Goal: Task Accomplishment & Management: Use online tool/utility

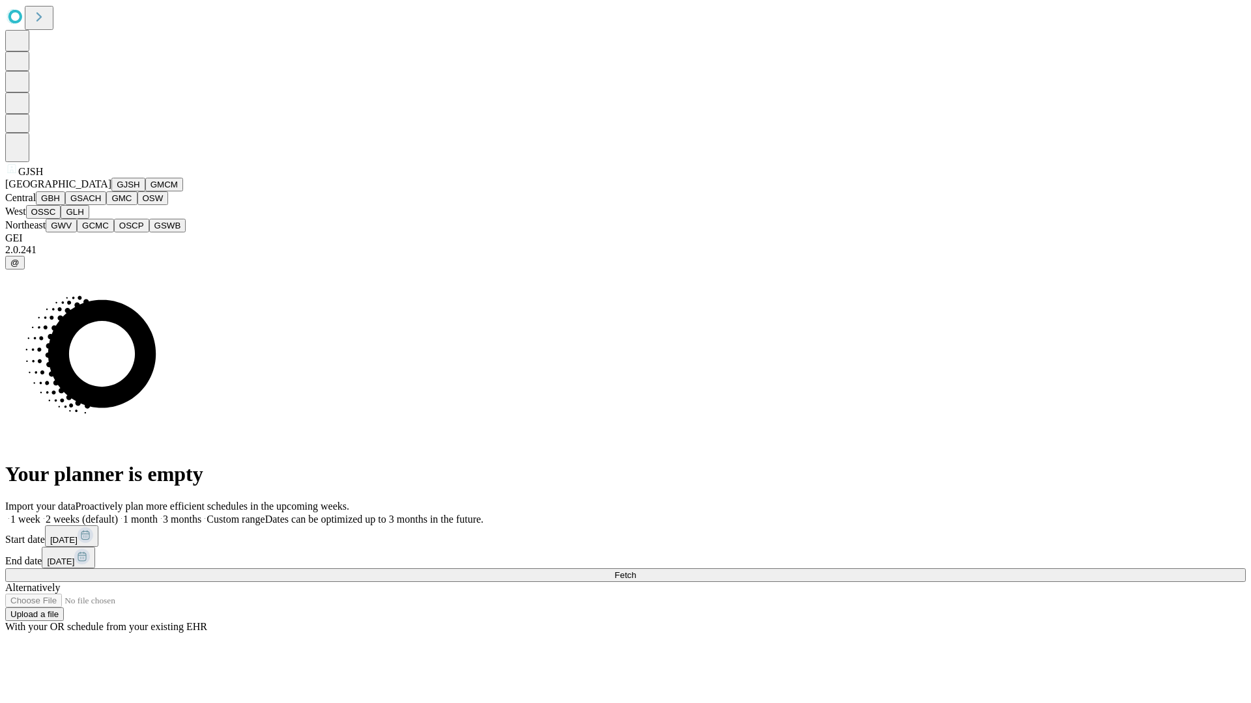
click at [111, 192] on button "GJSH" at bounding box center [128, 185] width 34 height 14
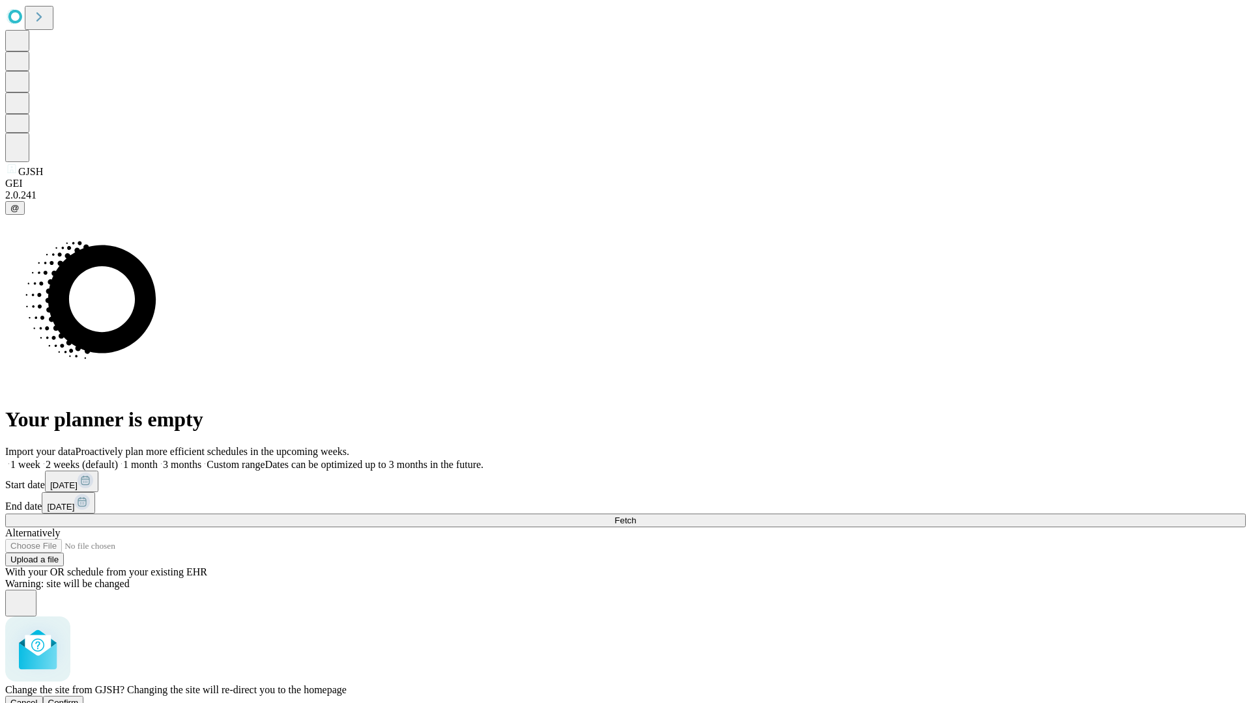
click at [79, 698] on span "Confirm" at bounding box center [63, 703] width 31 height 10
click at [40, 459] on label "1 week" at bounding box center [22, 464] width 35 height 11
click at [636, 516] on span "Fetch" at bounding box center [624, 521] width 21 height 10
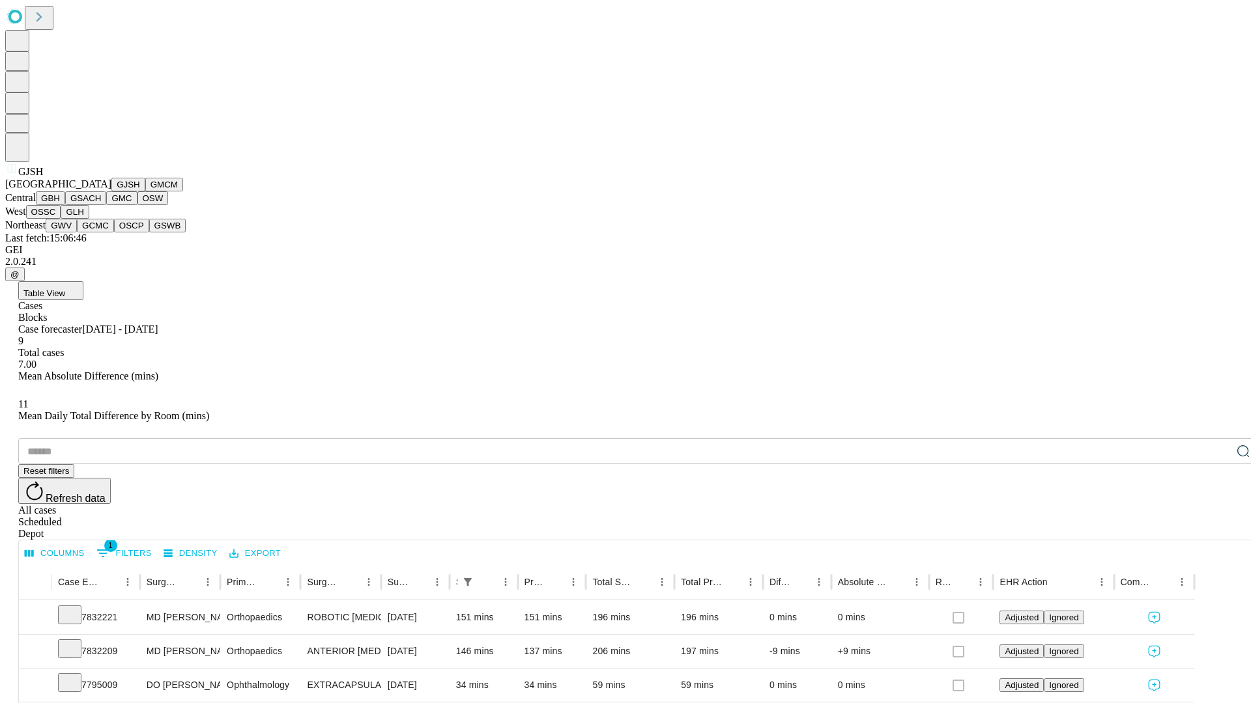
click at [145, 192] on button "GMCM" at bounding box center [164, 185] width 38 height 14
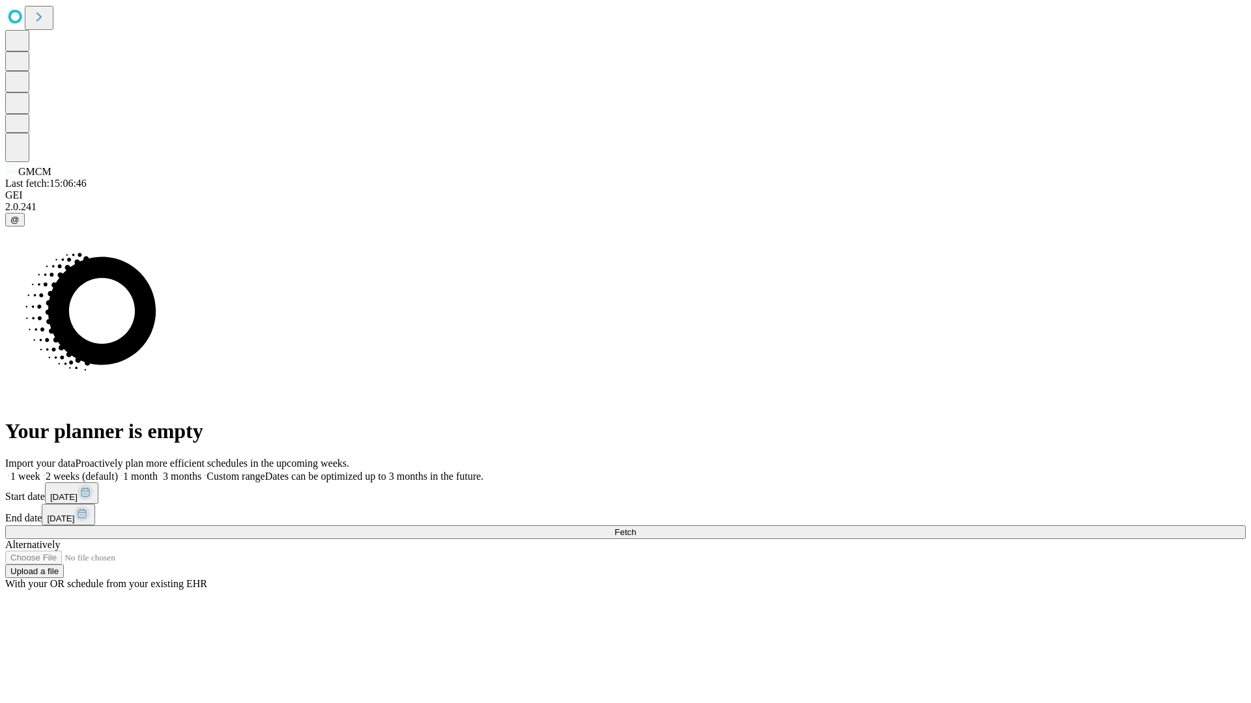
click at [636, 528] on span "Fetch" at bounding box center [624, 533] width 21 height 10
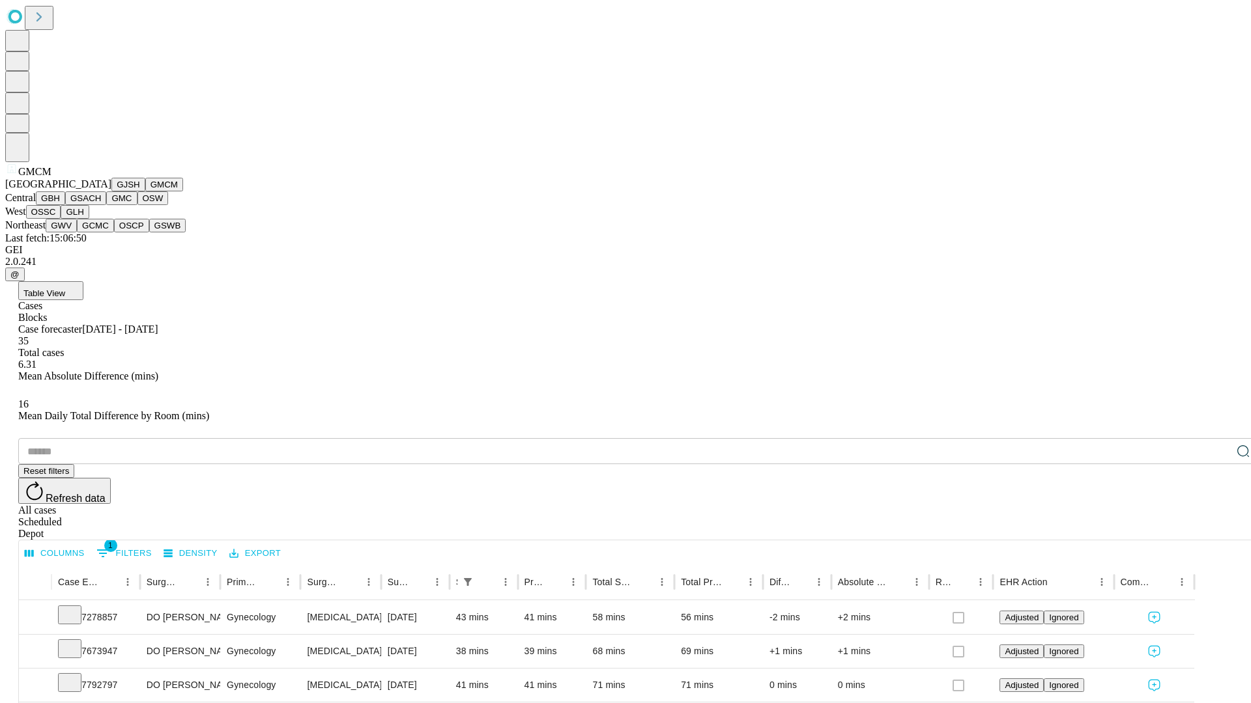
click at [65, 205] on button "GBH" at bounding box center [50, 199] width 29 height 14
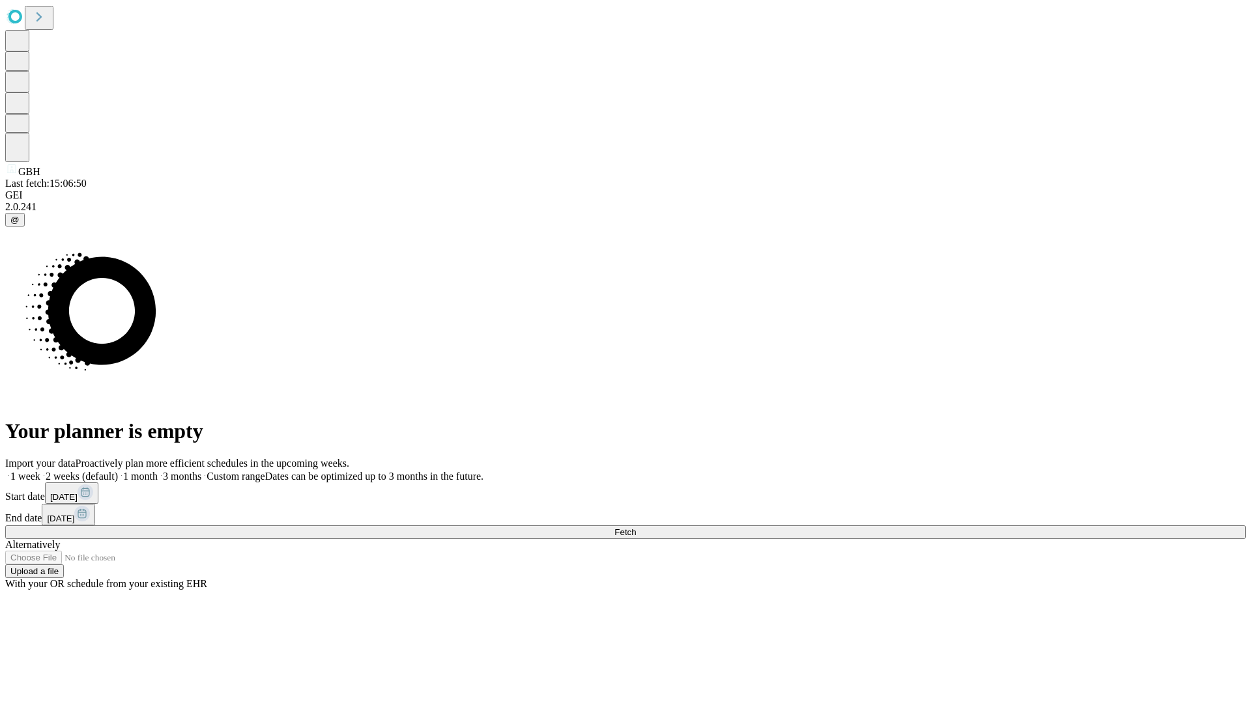
click at [40, 471] on label "1 week" at bounding box center [22, 476] width 35 height 11
click at [636, 528] on span "Fetch" at bounding box center [624, 533] width 21 height 10
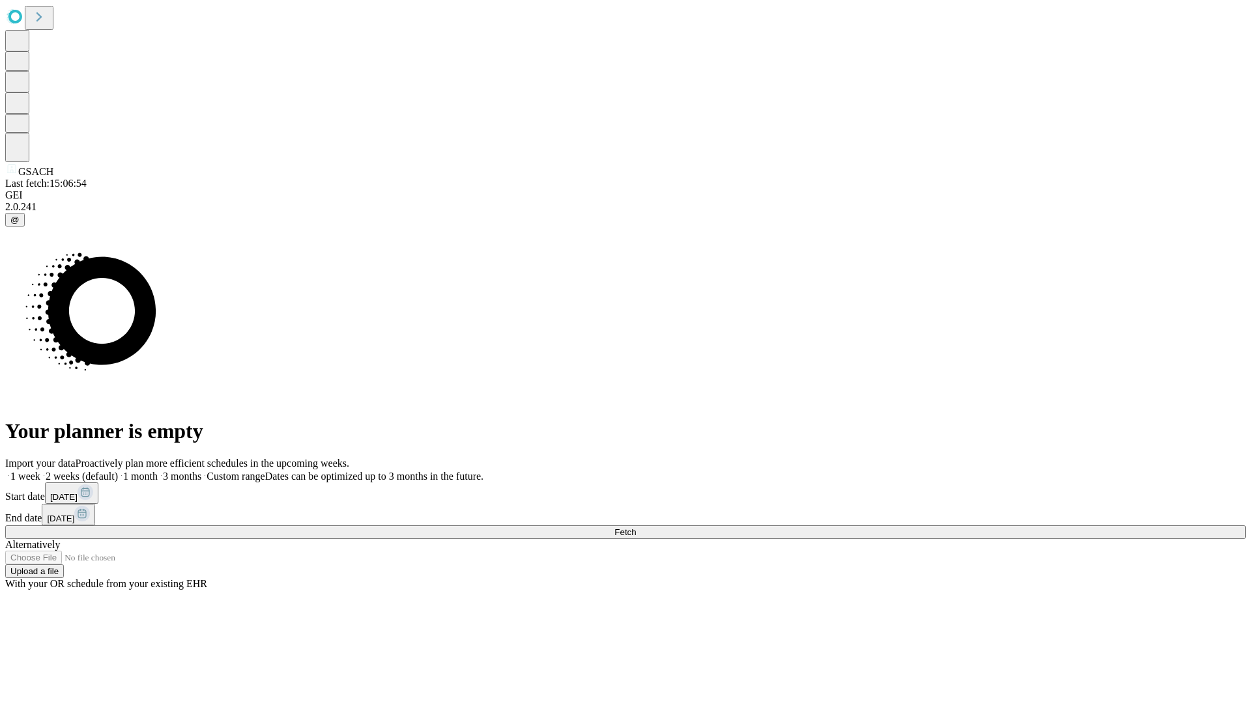
click at [40, 471] on label "1 week" at bounding box center [22, 476] width 35 height 11
click at [636, 528] on span "Fetch" at bounding box center [624, 533] width 21 height 10
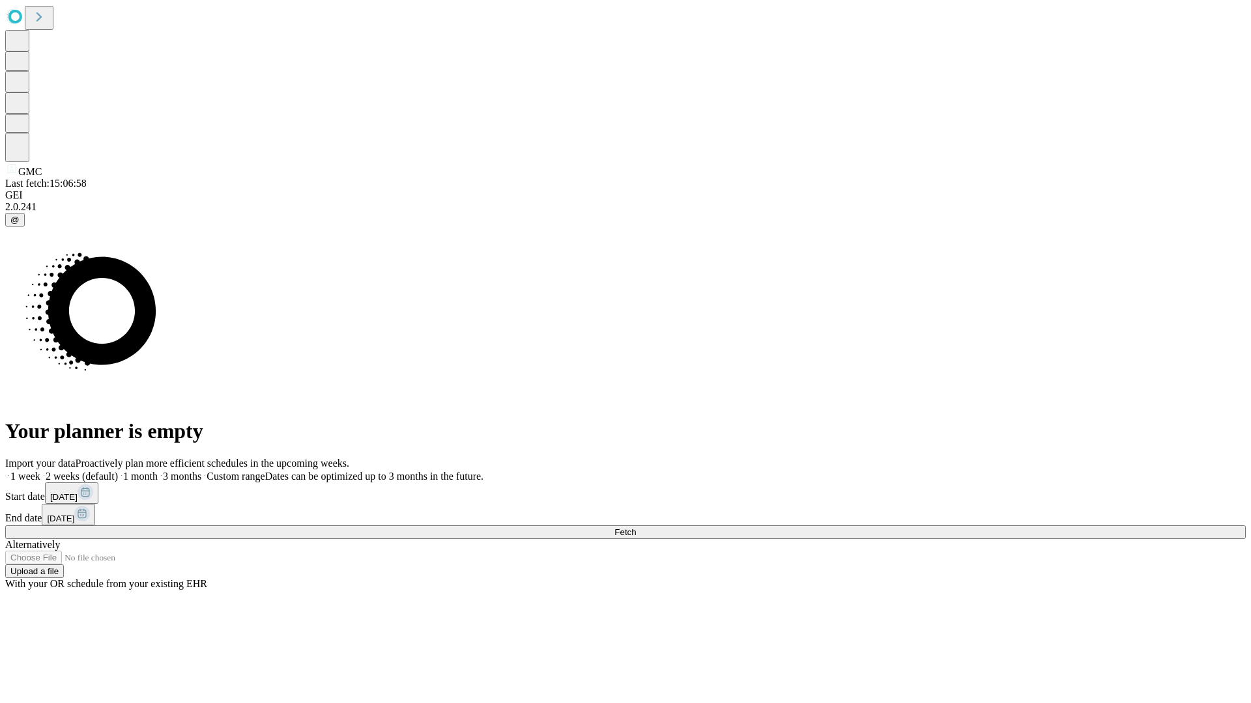
click at [636, 528] on span "Fetch" at bounding box center [624, 533] width 21 height 10
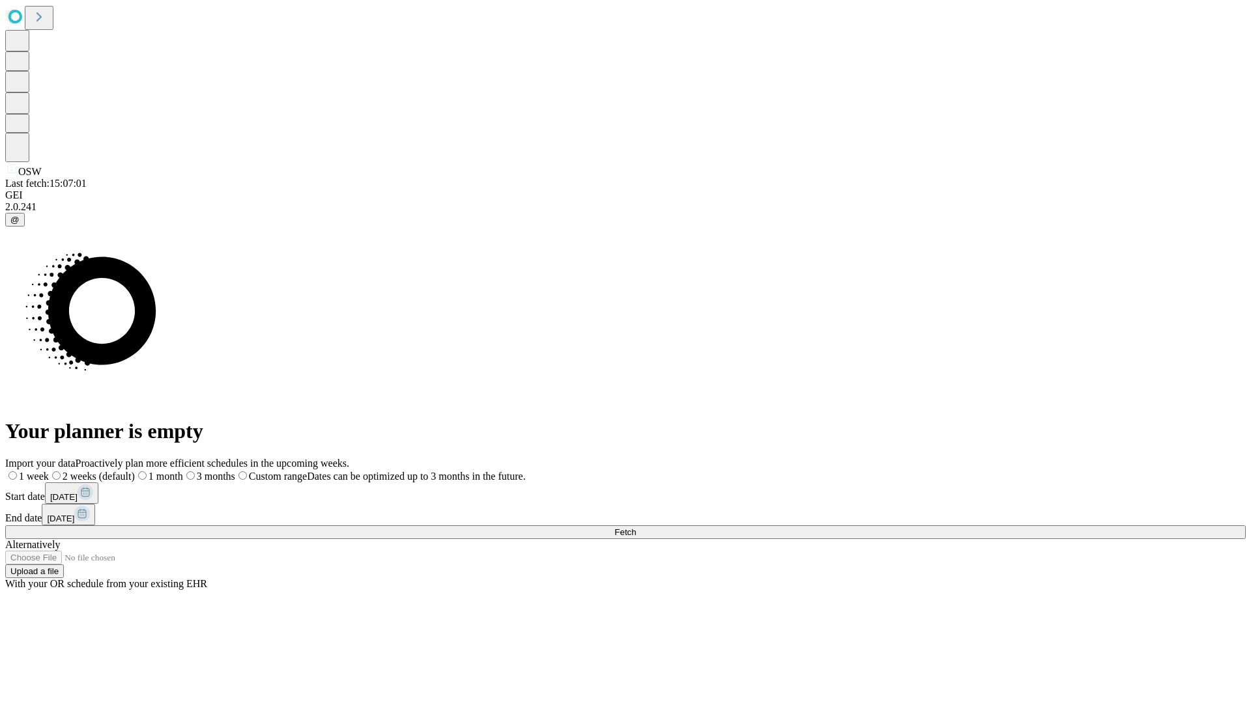
click at [49, 471] on label "1 week" at bounding box center [27, 476] width 44 height 11
click at [636, 528] on span "Fetch" at bounding box center [624, 533] width 21 height 10
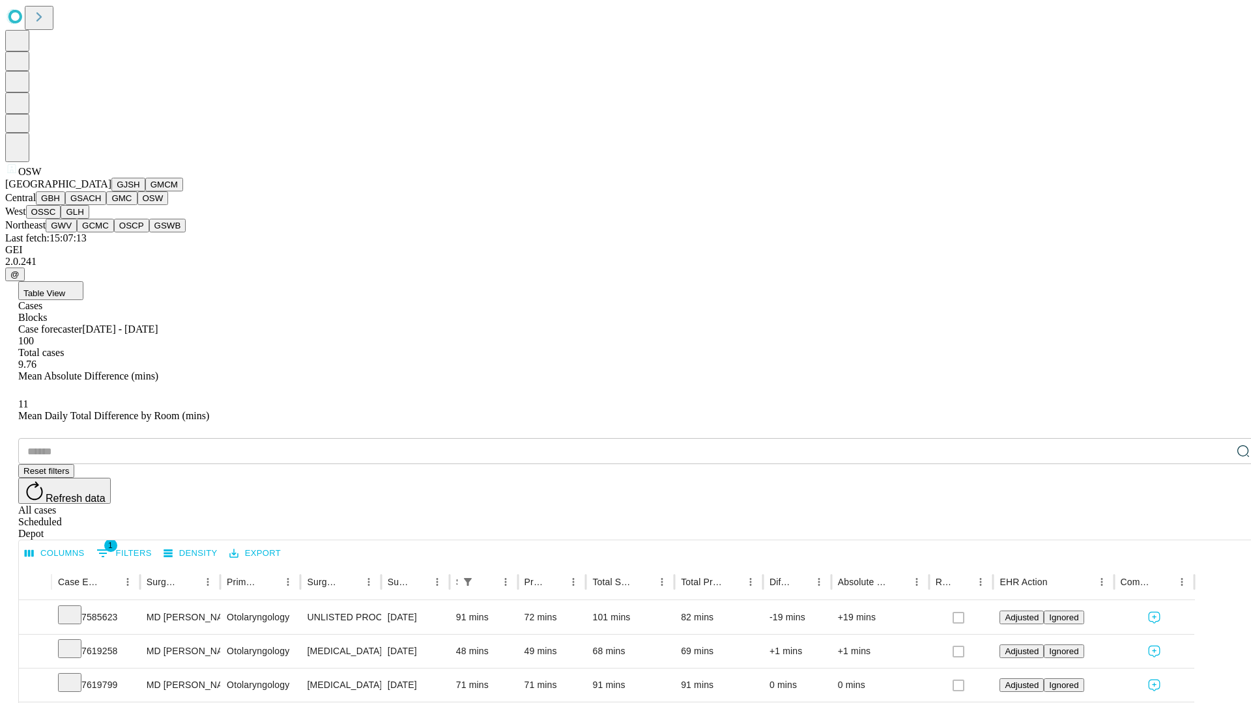
click at [61, 219] on button "OSSC" at bounding box center [43, 212] width 35 height 14
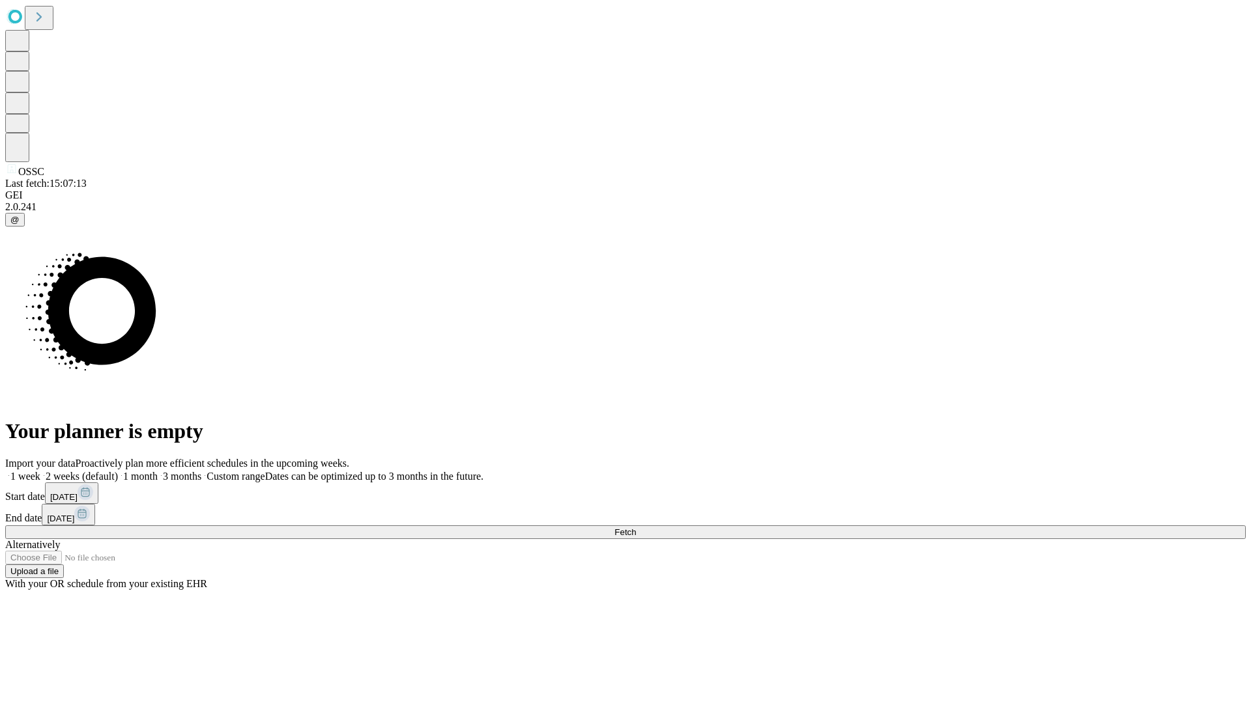
click at [40, 471] on label "1 week" at bounding box center [22, 476] width 35 height 11
click at [636, 528] on span "Fetch" at bounding box center [624, 533] width 21 height 10
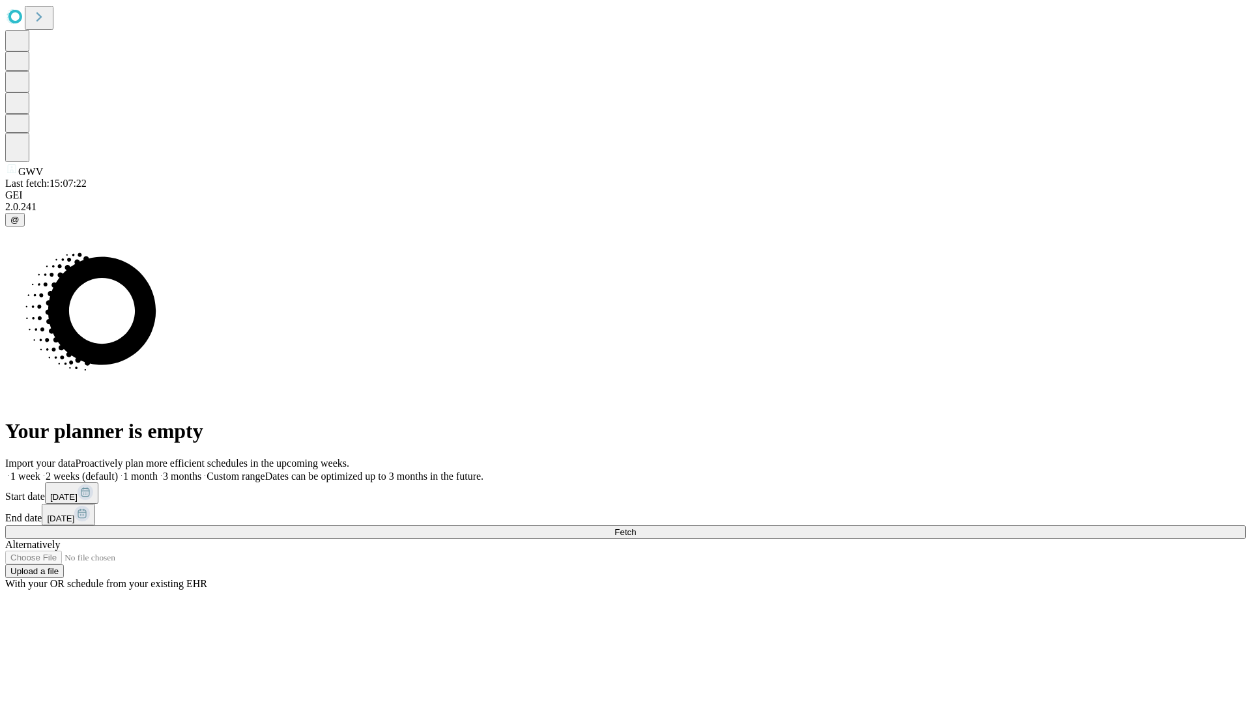
click at [40, 471] on label "1 week" at bounding box center [22, 476] width 35 height 11
click at [636, 528] on span "Fetch" at bounding box center [624, 533] width 21 height 10
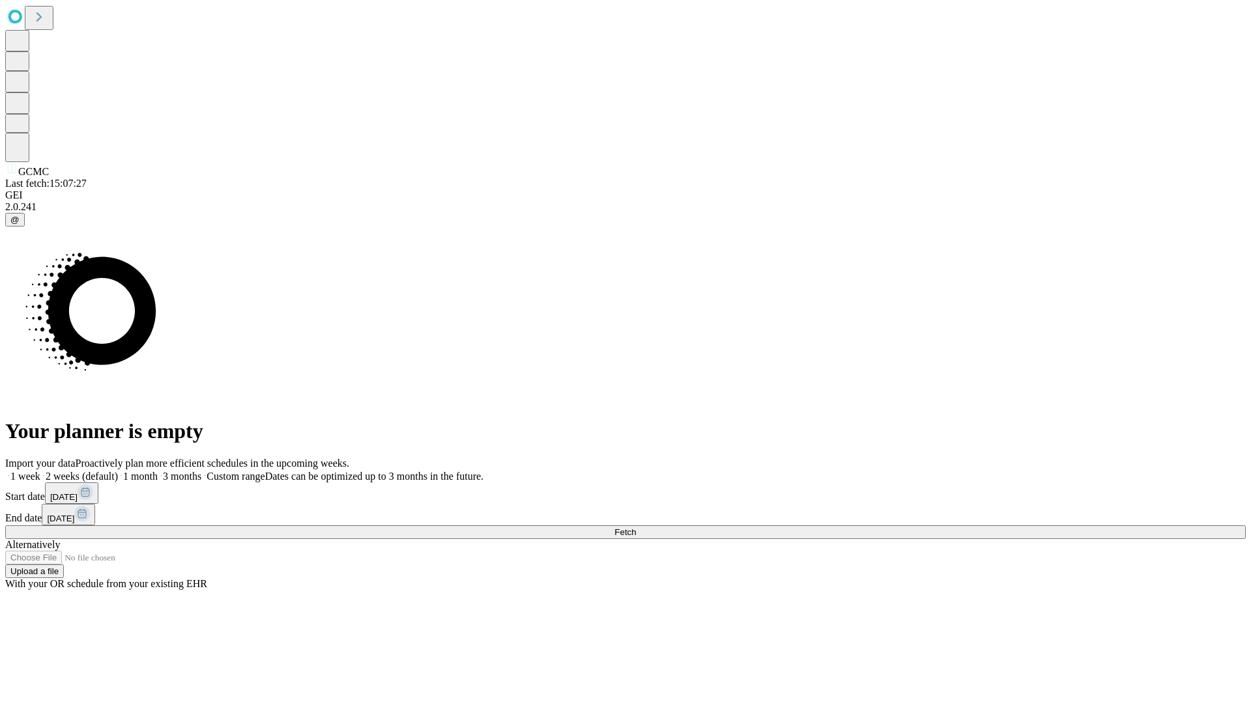
click at [40, 471] on label "1 week" at bounding box center [22, 476] width 35 height 11
click at [636, 528] on span "Fetch" at bounding box center [624, 533] width 21 height 10
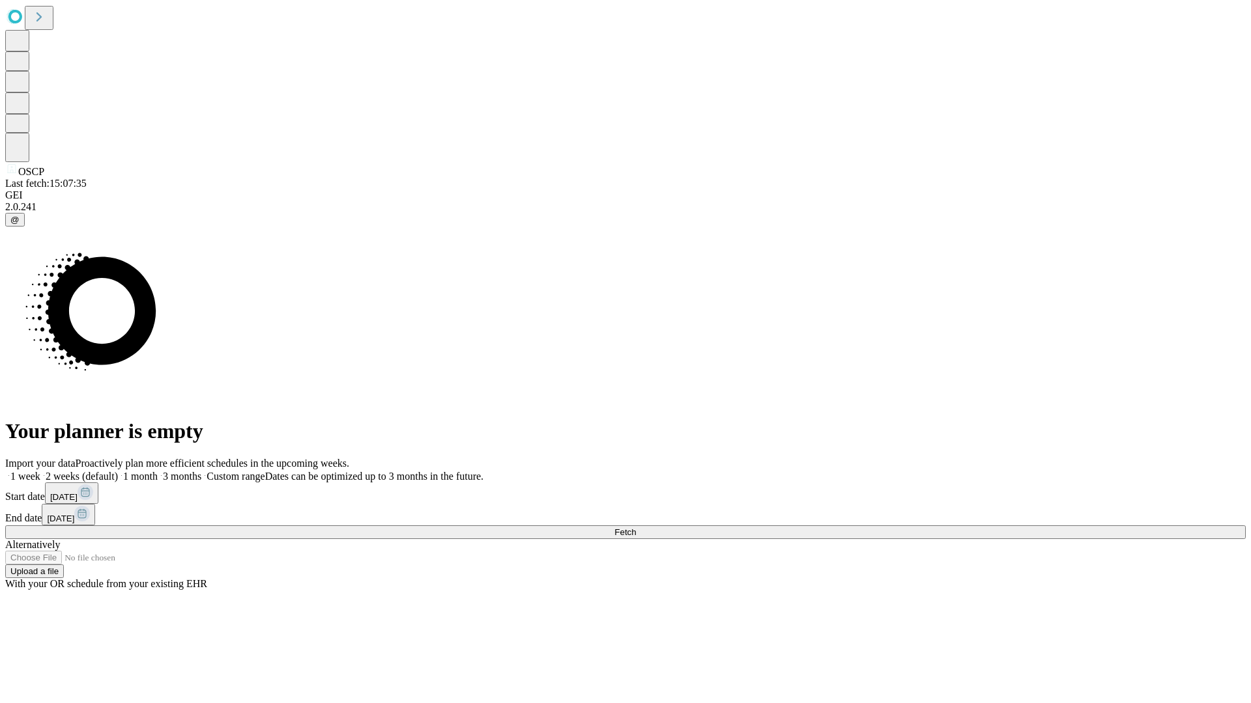
click at [636, 528] on span "Fetch" at bounding box center [624, 533] width 21 height 10
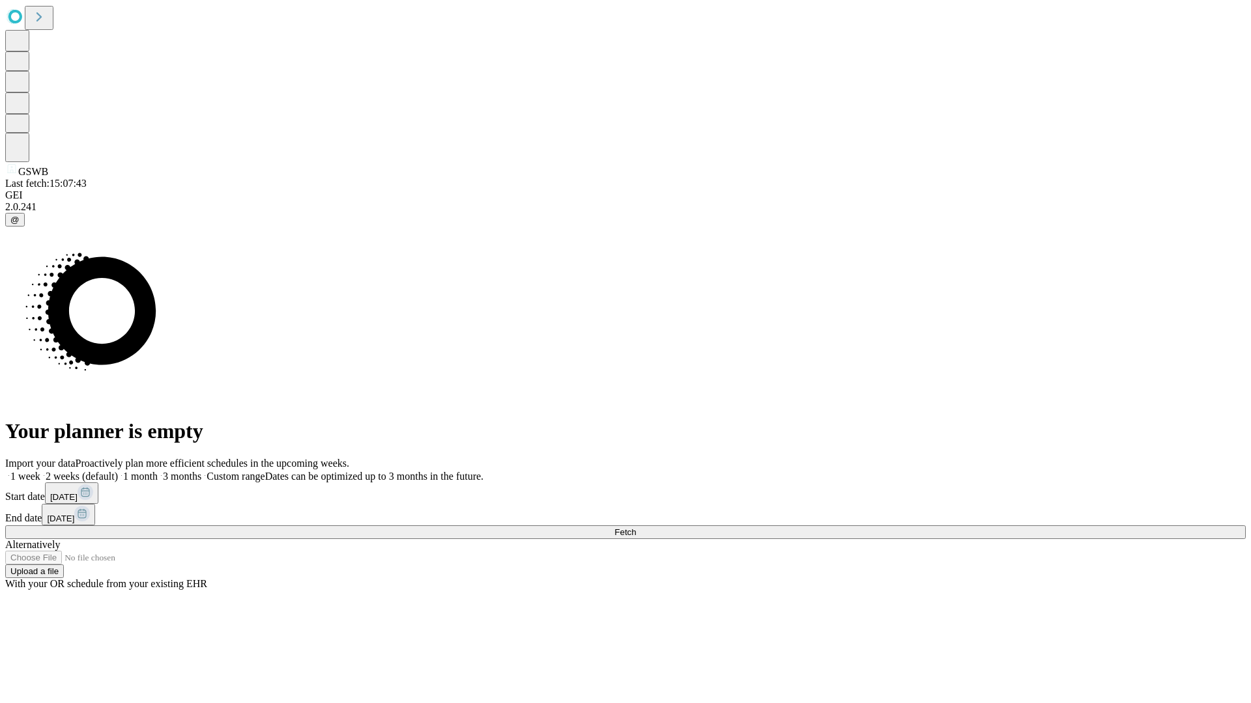
click at [40, 471] on label "1 week" at bounding box center [22, 476] width 35 height 11
click at [636, 528] on span "Fetch" at bounding box center [624, 533] width 21 height 10
